Goal: Transaction & Acquisition: Download file/media

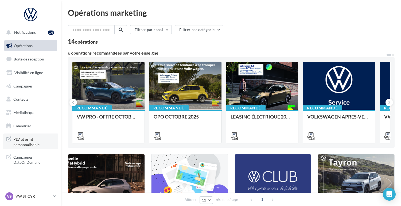
click at [26, 139] on span "PLV et print personnalisable" at bounding box center [34, 141] width 42 height 11
click at [21, 111] on span "Médiathèque" at bounding box center [24, 112] width 22 height 5
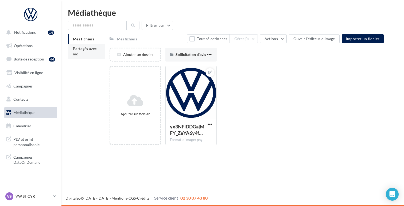
click at [88, 47] on span "Partagés avec moi" at bounding box center [85, 51] width 24 height 10
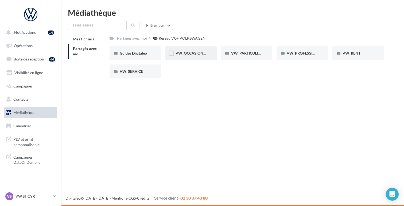
click at [190, 49] on div "VW_OCCASIONS_GARANTIES" at bounding box center [190, 53] width 51 height 14
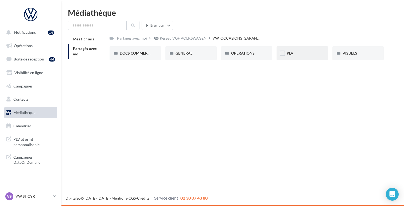
click at [290, 53] on span "PLV" at bounding box center [290, 53] width 7 height 5
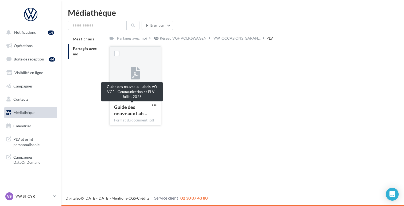
click at [132, 109] on span "Guide des nouveaux Lab…" at bounding box center [130, 110] width 33 height 12
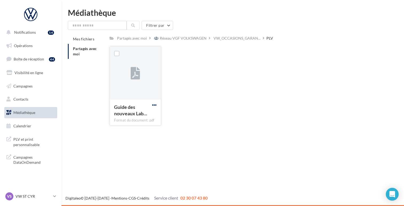
click at [156, 105] on span "button" at bounding box center [154, 105] width 5 height 5
click at [144, 116] on button "Télécharger" at bounding box center [130, 116] width 53 height 14
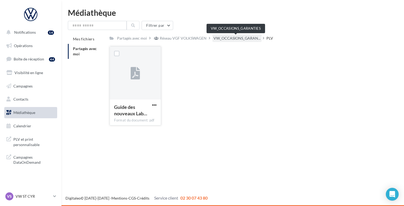
click at [216, 38] on span "VW_OCCASIONS_GARAN..." at bounding box center [237, 38] width 47 height 5
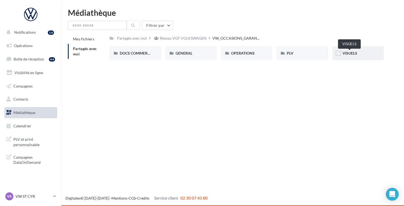
click at [349, 55] on span "VISUELS" at bounding box center [350, 53] width 15 height 5
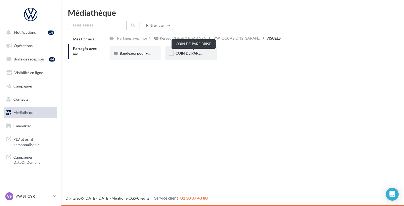
click at [184, 55] on span "COIN DE PARE BRISE" at bounding box center [194, 53] width 36 height 5
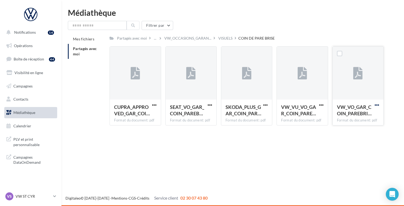
click at [378, 105] on span "button" at bounding box center [377, 105] width 5 height 5
click at [356, 115] on button "Télécharger" at bounding box center [353, 116] width 53 height 14
click at [226, 38] on div "VISUELS" at bounding box center [225, 38] width 14 height 5
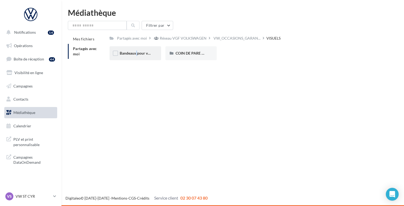
click at [133, 53] on span "Bandeaux pour véhicules en ligne" at bounding box center [147, 53] width 55 height 5
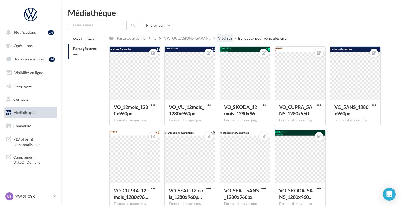
click at [226, 38] on div "VISUELS" at bounding box center [225, 38] width 14 height 5
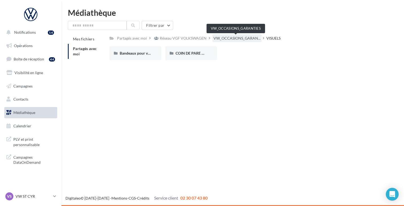
click at [227, 39] on span "VW_OCCASIONS_GARAN..." at bounding box center [237, 38] width 47 height 5
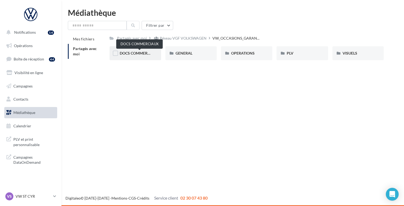
click at [129, 55] on span "DOCS COMMERCIAUX" at bounding box center [139, 53] width 39 height 5
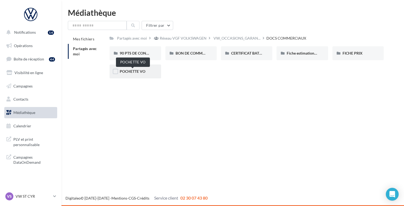
click at [131, 71] on span "POCHETTE VO" at bounding box center [133, 71] width 26 height 5
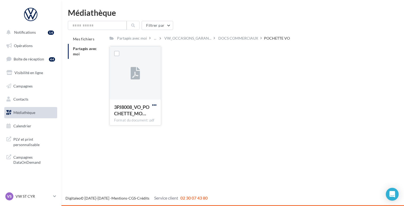
click at [155, 105] on span "button" at bounding box center [154, 105] width 5 height 5
click at [142, 115] on button "Télécharger" at bounding box center [130, 116] width 53 height 14
